Goal: Information Seeking & Learning: Check status

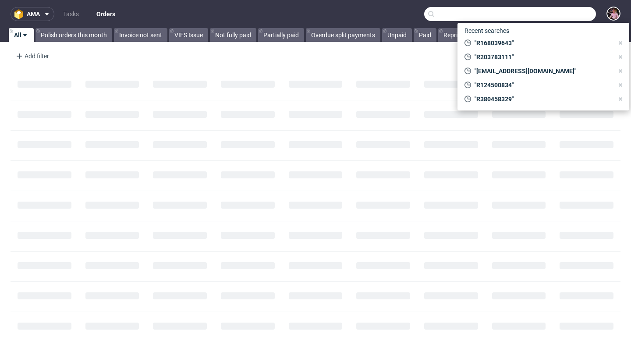
click at [557, 18] on input "text" at bounding box center [510, 14] width 172 height 14
paste input "[PERSON_NAME][EMAIL_ADDRESS][PERSON_NAME][DOMAIN_NAME]"
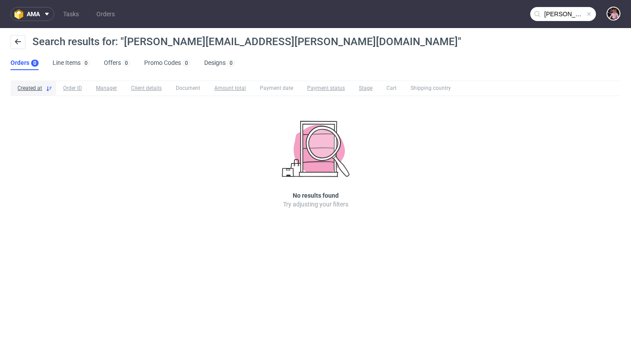
click at [567, 14] on input "julita.wienke@sigvaris.com" at bounding box center [563, 14] width 66 height 14
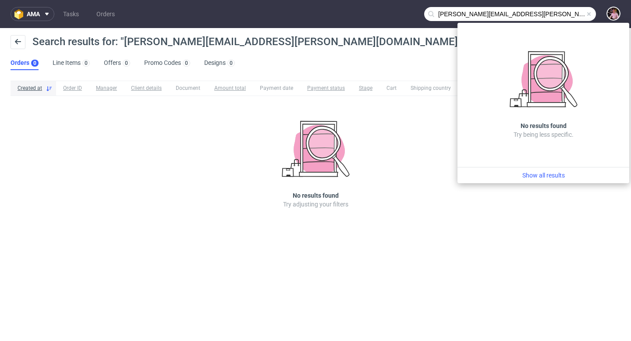
drag, startPoint x: 477, startPoint y: 13, endPoint x: 437, endPoint y: 14, distance: 39.9
click at [437, 14] on input "julita.wienke@sigvaris.com" at bounding box center [510, 14] width 172 height 14
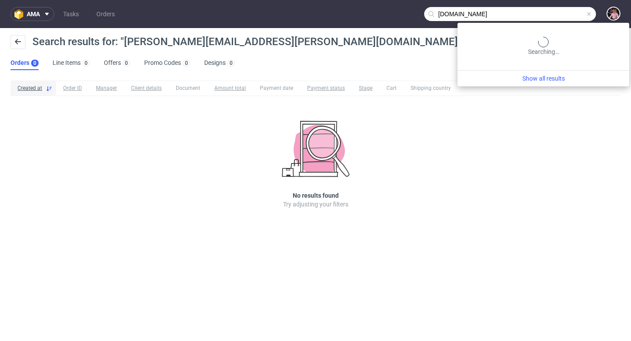
type input "sigvaris.com"
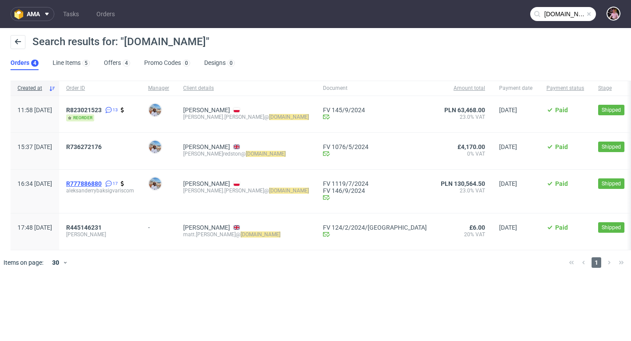
click at [102, 182] on span "R777886880" at bounding box center [83, 183] width 35 height 7
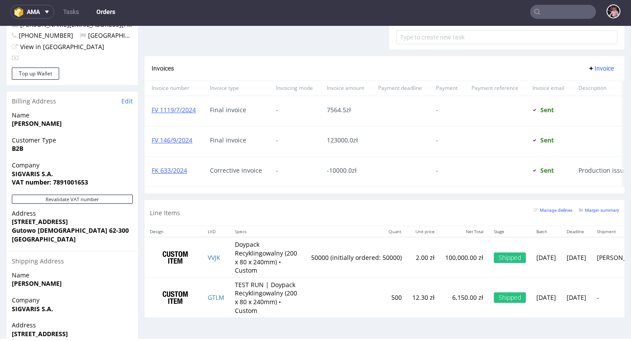
scroll to position [465, 0]
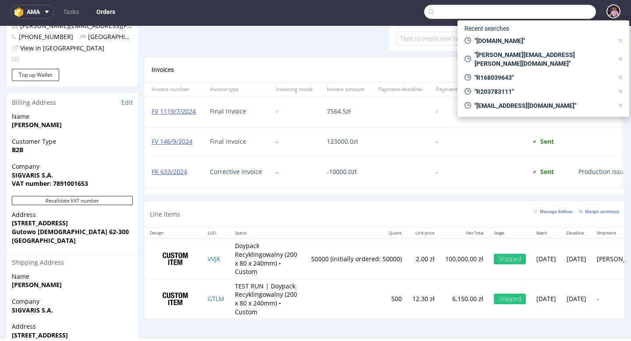
click at [570, 15] on input "text" at bounding box center [510, 12] width 172 height 14
paste input "R226861547"
type input "R226861547"
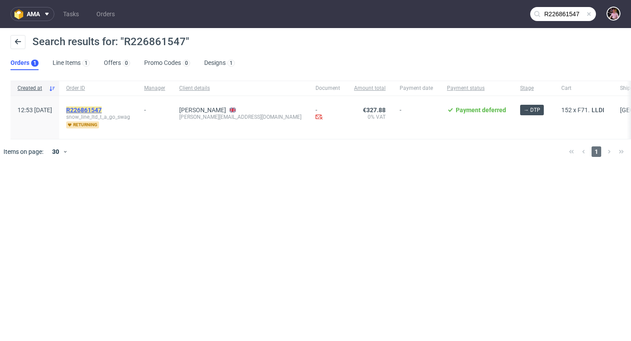
click at [101, 108] on mark "R226861547" at bounding box center [83, 109] width 35 height 7
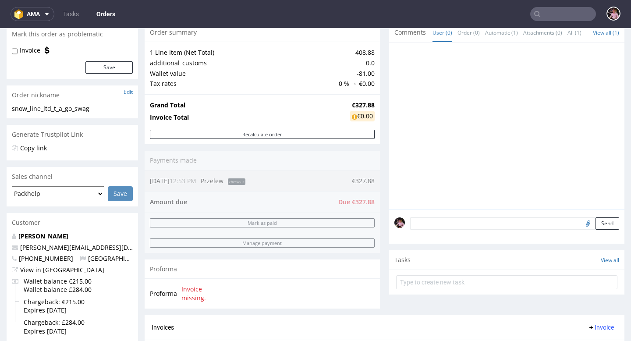
scroll to position [98, 0]
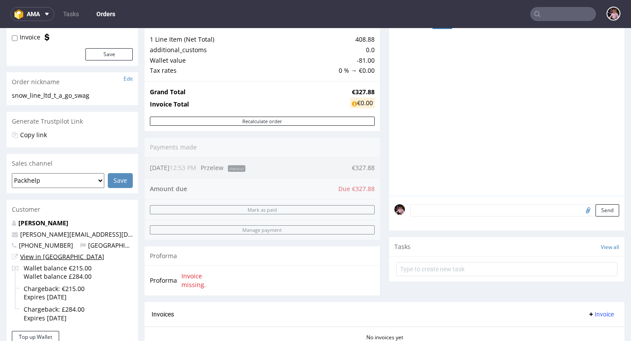
click at [55, 254] on link "View in [GEOGRAPHIC_DATA]" at bounding box center [62, 256] width 84 height 8
